Goal: Task Accomplishment & Management: Manage account settings

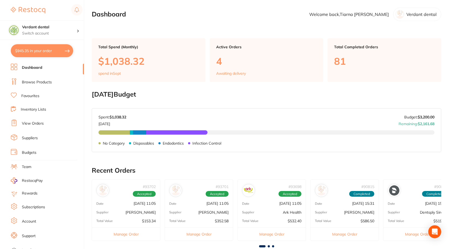
click at [34, 125] on link "View Orders" at bounding box center [33, 123] width 22 height 5
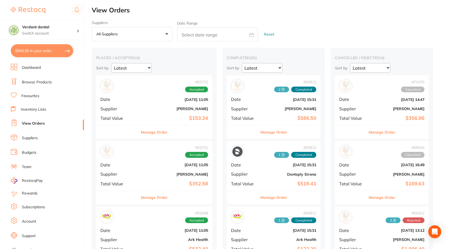
click at [188, 118] on b "$153.34" at bounding box center [173, 118] width 69 height 6
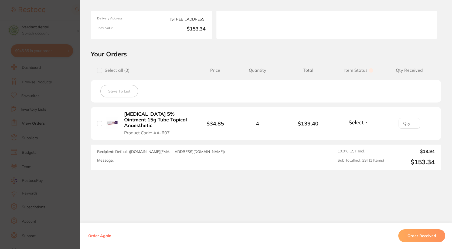
scroll to position [84, 0]
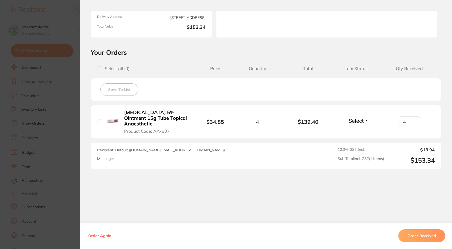
type input "4"
click at [412, 120] on input "4" at bounding box center [409, 121] width 22 height 11
click at [429, 238] on button "Order Received" at bounding box center [421, 235] width 47 height 13
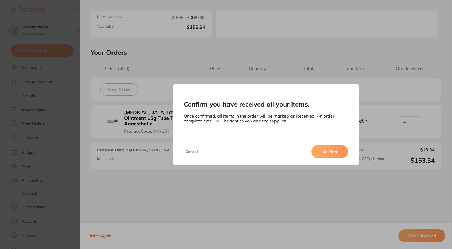
click at [327, 153] on button "Confirm" at bounding box center [329, 151] width 37 height 13
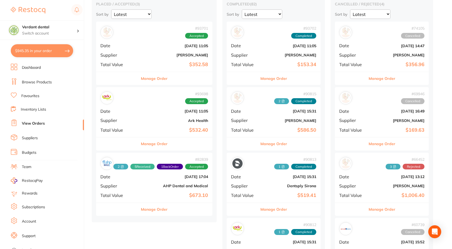
scroll to position [54, 0]
click at [163, 63] on b "$352.58" at bounding box center [173, 64] width 69 height 6
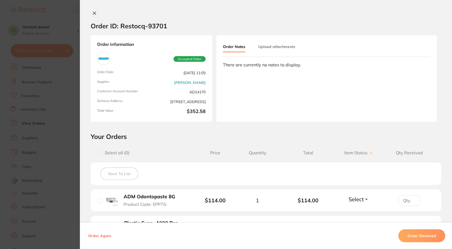
click at [92, 12] on icon at bounding box center [94, 13] width 4 height 4
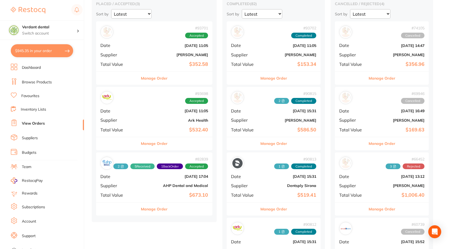
click at [55, 54] on button "$945.35 in your order" at bounding box center [42, 50] width 62 height 13
checkbox input "true"
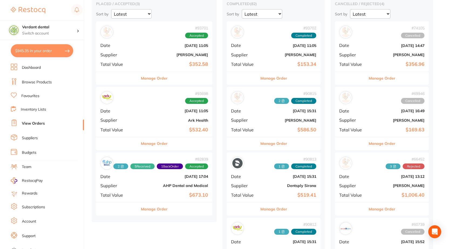
checkbox input "true"
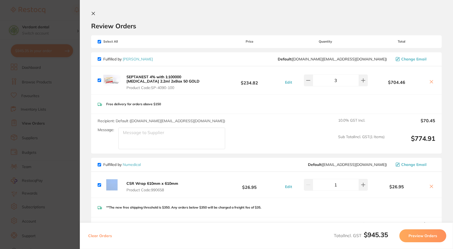
click at [92, 13] on icon at bounding box center [93, 13] width 4 height 4
